Goal: Find specific page/section: Locate a particular part of the current website

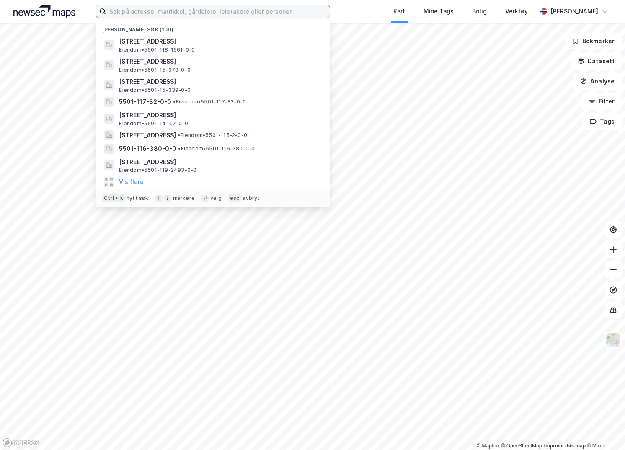
click at [233, 5] on input at bounding box center [218, 11] width 224 height 13
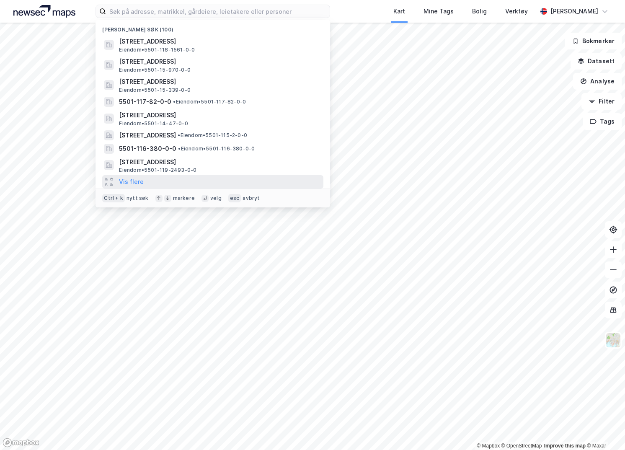
click at [203, 180] on div "Vis flere" at bounding box center [212, 181] width 221 height 13
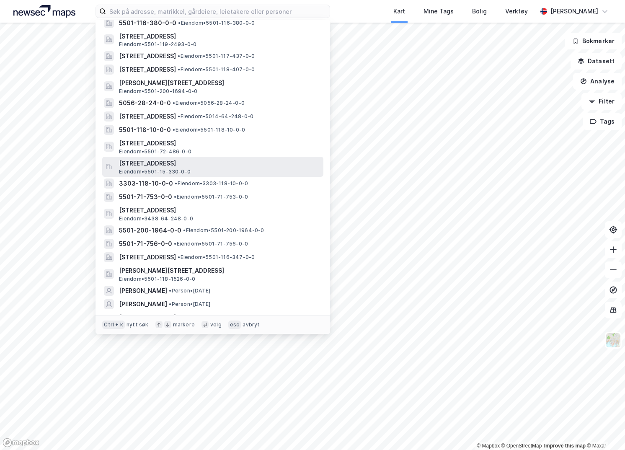
scroll to position [84, 0]
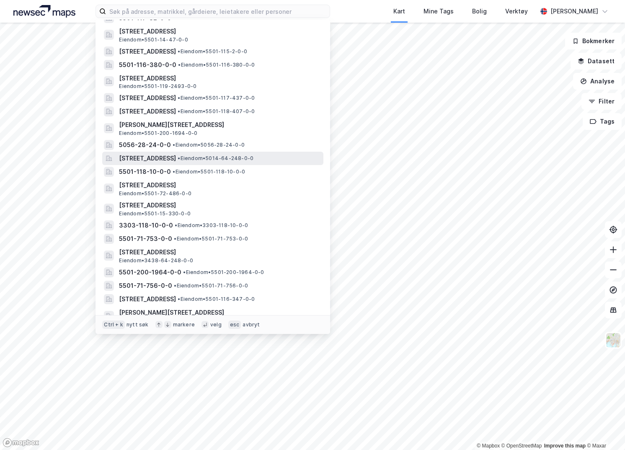
click at [139, 164] on div "[STREET_ADDRESS] • Eiendom • 5014-64-248-0-0" at bounding box center [212, 158] width 221 height 13
